Goal: Task Accomplishment & Management: Complete application form

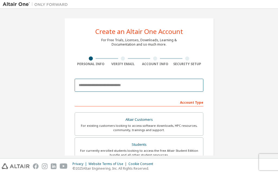
click at [100, 86] on input "email" at bounding box center [139, 85] width 129 height 13
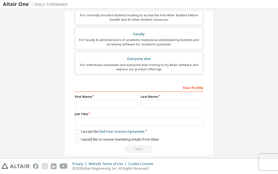
scroll to position [136, 0]
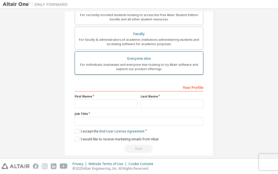
click at [127, 61] on div "Everyone else" at bounding box center [139, 59] width 122 height 8
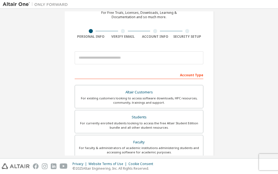
scroll to position [27, 0]
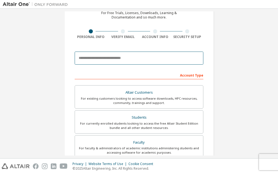
click at [137, 57] on input "email" at bounding box center [139, 58] width 129 height 13
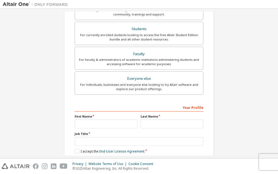
scroll to position [143, 0]
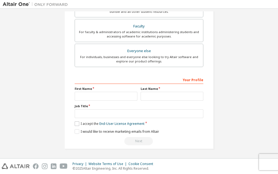
type input "**********"
click at [75, 122] on label "I accept the End-User License Agreement" at bounding box center [110, 123] width 70 height 5
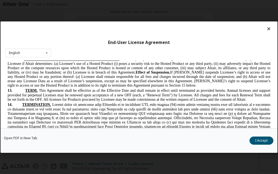
scroll to position [1222, 0]
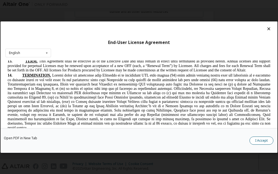
click at [265, 138] on button "I Accept" at bounding box center [262, 140] width 24 height 8
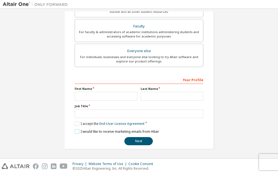
click at [76, 132] on label "I would like to receive marketing emails from Altair" at bounding box center [117, 131] width 84 height 5
click at [91, 96] on input "text" at bounding box center [106, 96] width 63 height 9
type input "*"
type input "*********"
click at [150, 97] on input "text" at bounding box center [172, 96] width 63 height 9
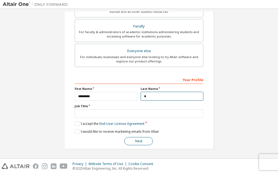
type input "*"
click at [130, 140] on button "Next" at bounding box center [138, 141] width 29 height 8
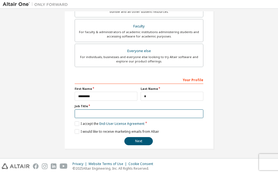
click at [102, 114] on input "text" at bounding box center [139, 113] width 129 height 9
type input "*******"
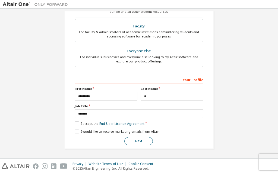
drag, startPoint x: 133, startPoint y: 141, endPoint x: 134, endPoint y: 138, distance: 3.5
click at [132, 141] on button "Next" at bounding box center [138, 141] width 29 height 8
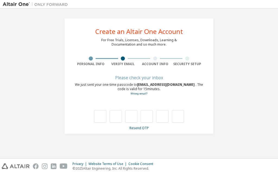
type input "*"
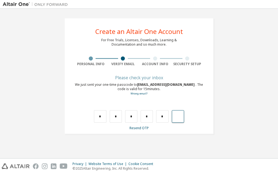
type input "*"
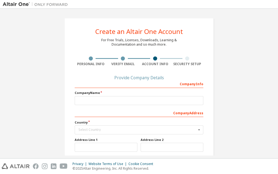
click at [133, 111] on div "Company Address" at bounding box center [139, 112] width 129 height 9
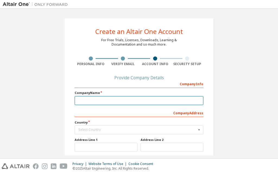
click at [139, 99] on input "text" at bounding box center [139, 100] width 129 height 9
